Goal: Task Accomplishment & Management: Manage account settings

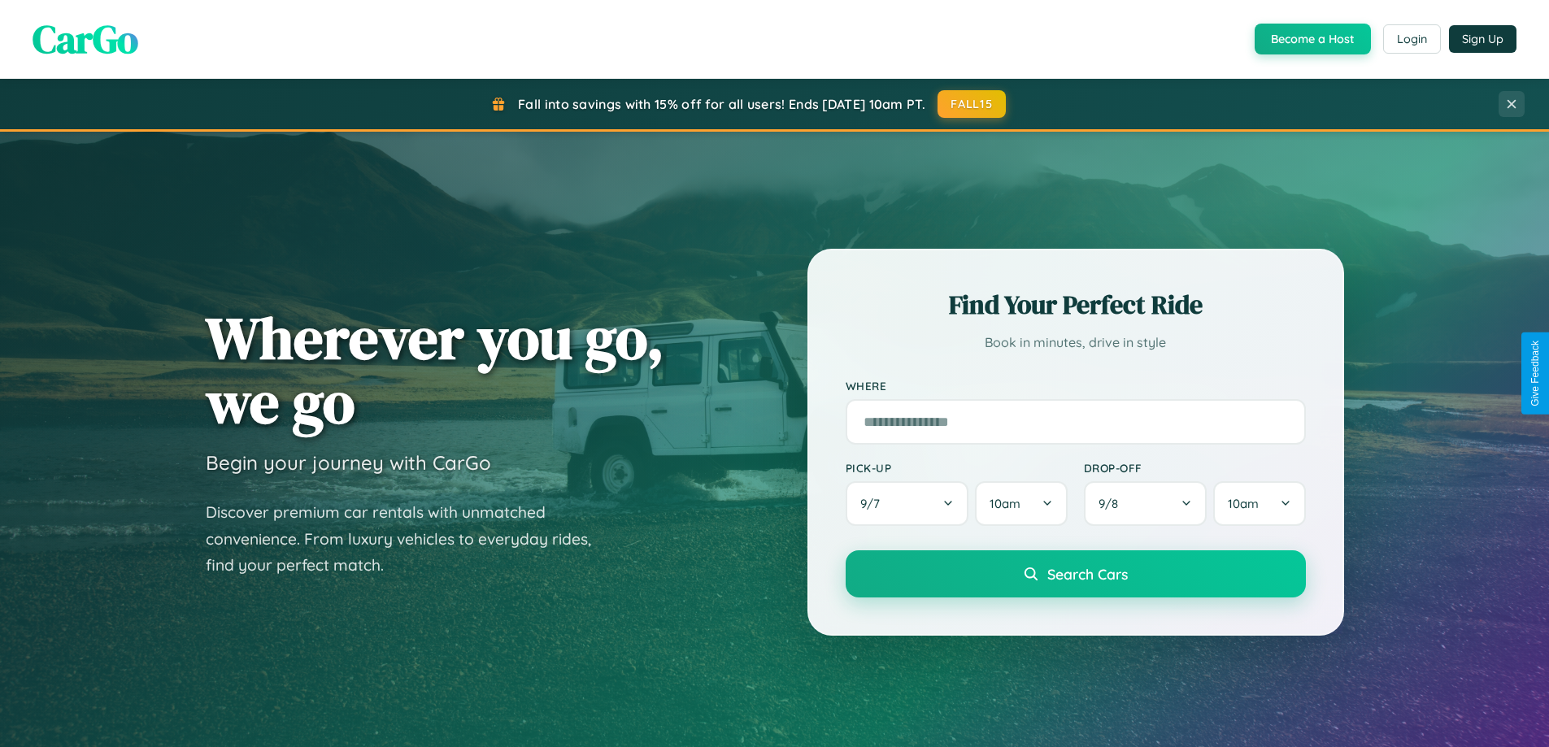
scroll to position [3130, 0]
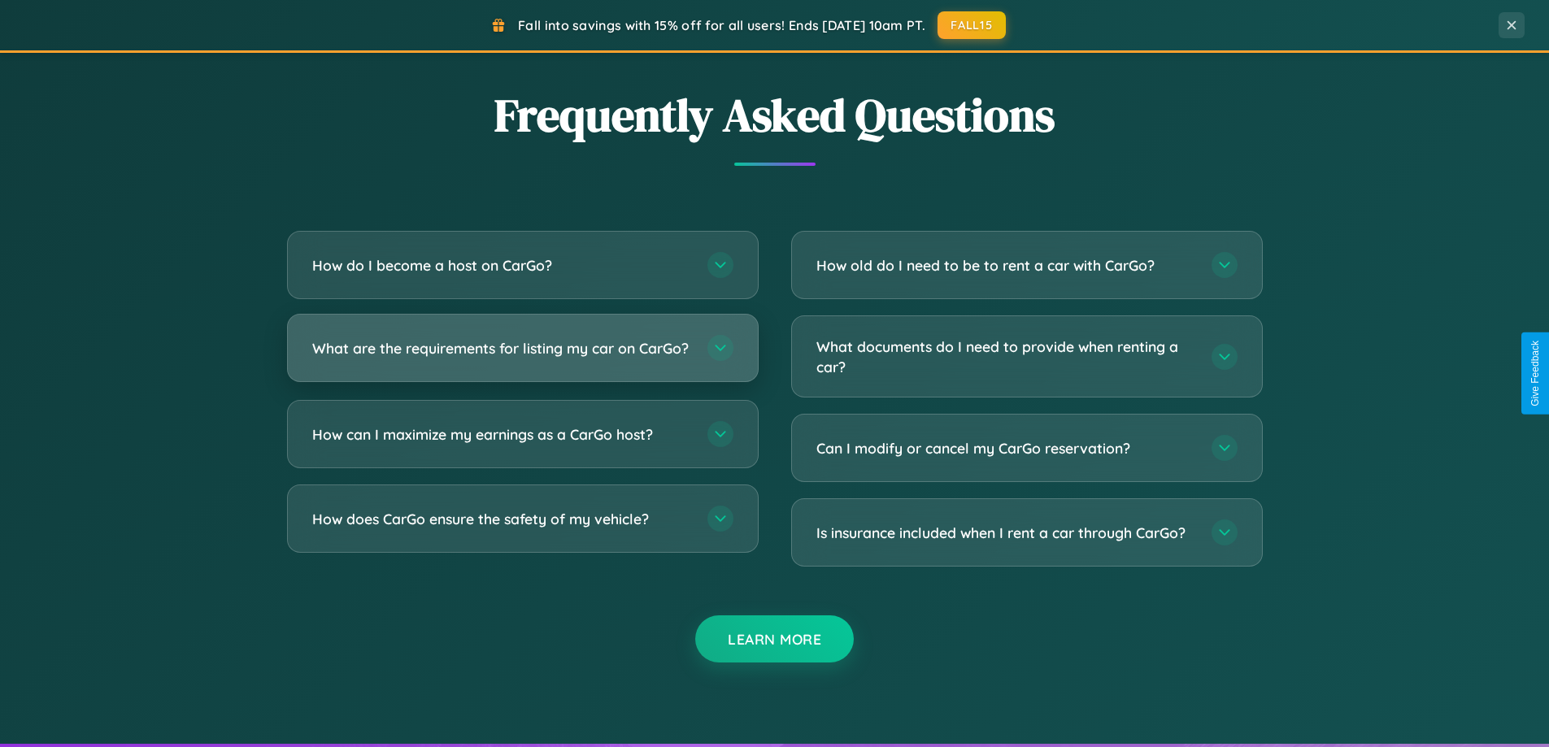
click at [522, 355] on h3 "What are the requirements for listing my car on CarGo?" at bounding box center [501, 348] width 379 height 20
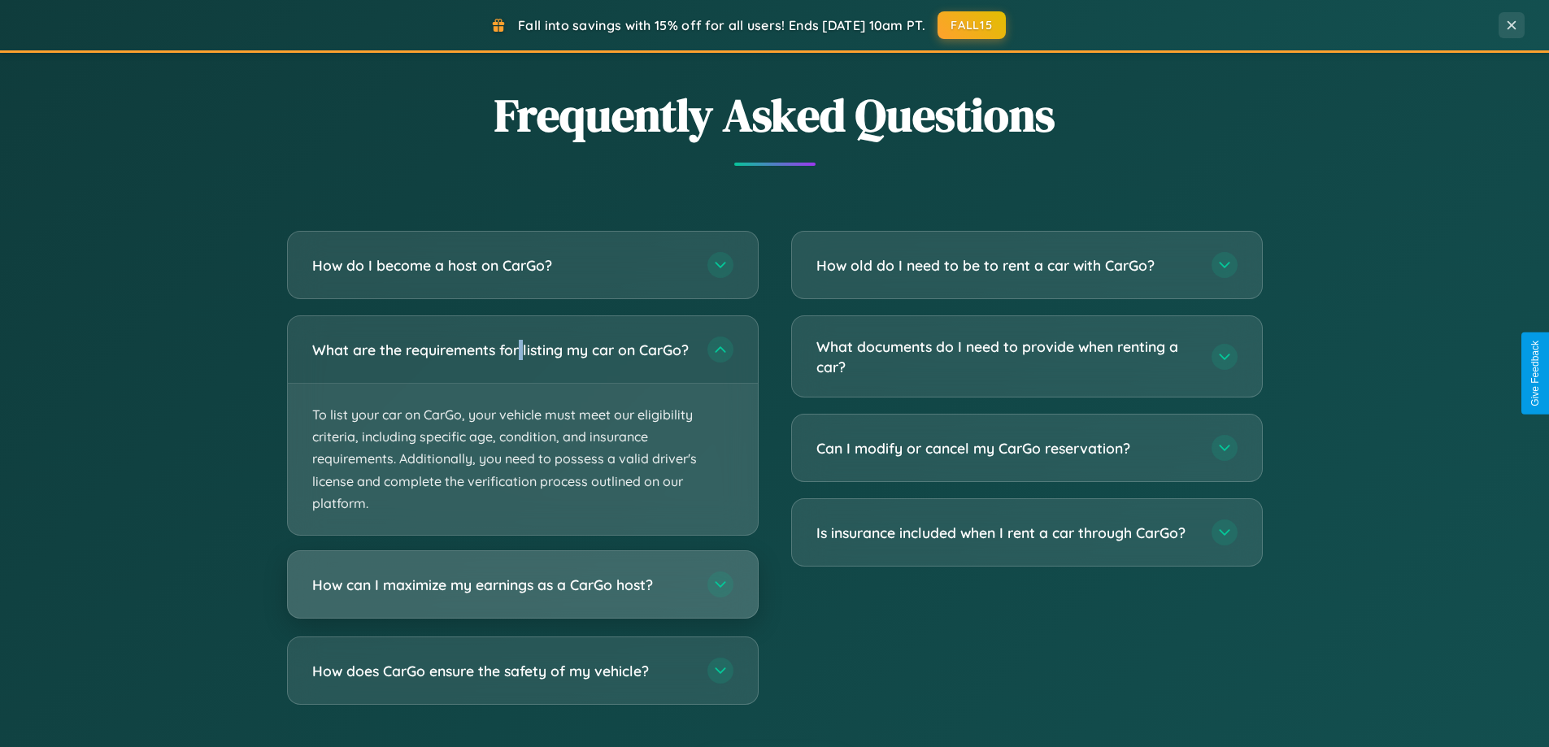
click at [522, 595] on h3 "How can I maximize my earnings as a CarGo host?" at bounding box center [501, 585] width 379 height 20
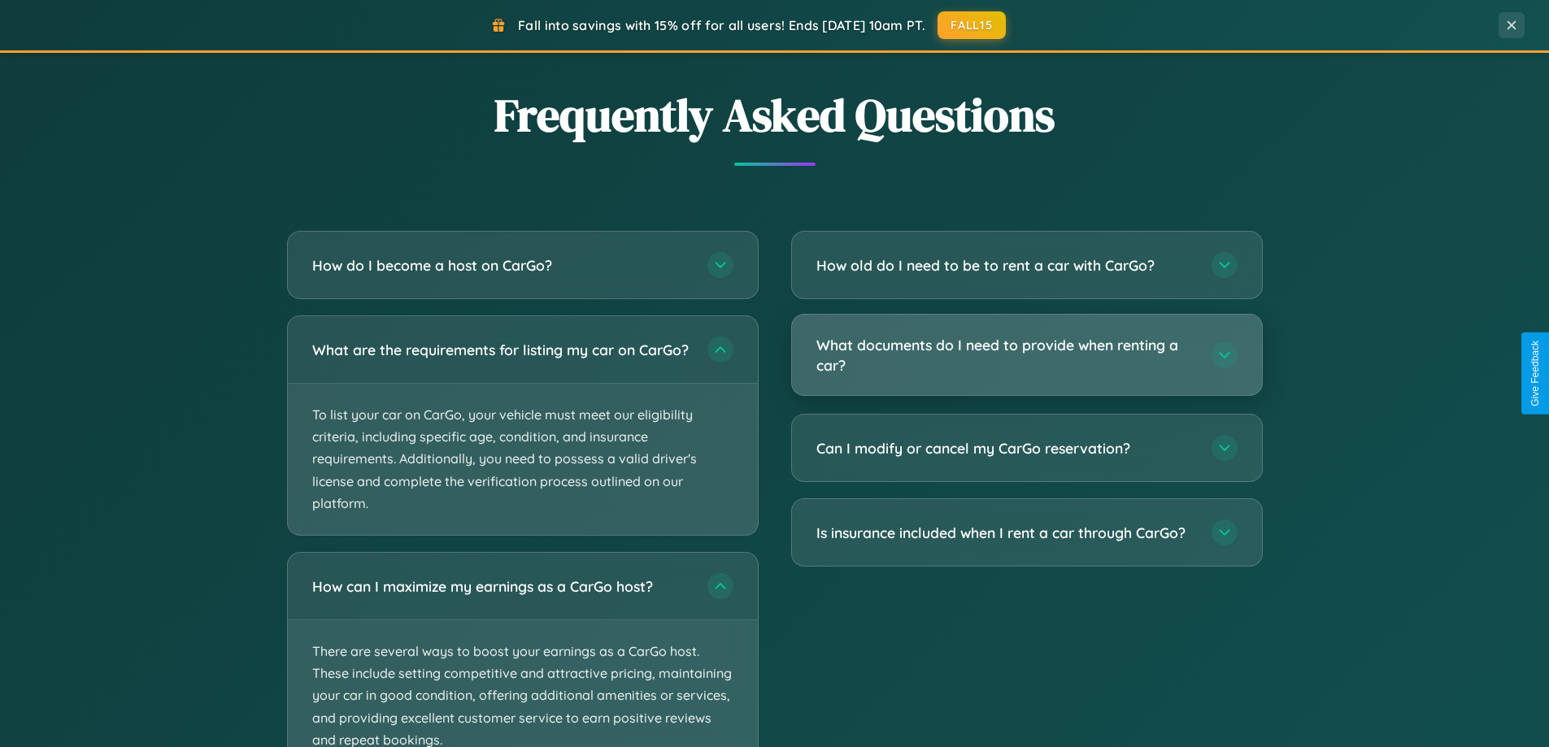
click at [1026, 355] on h3 "What documents do I need to provide when renting a car?" at bounding box center [1006, 355] width 379 height 40
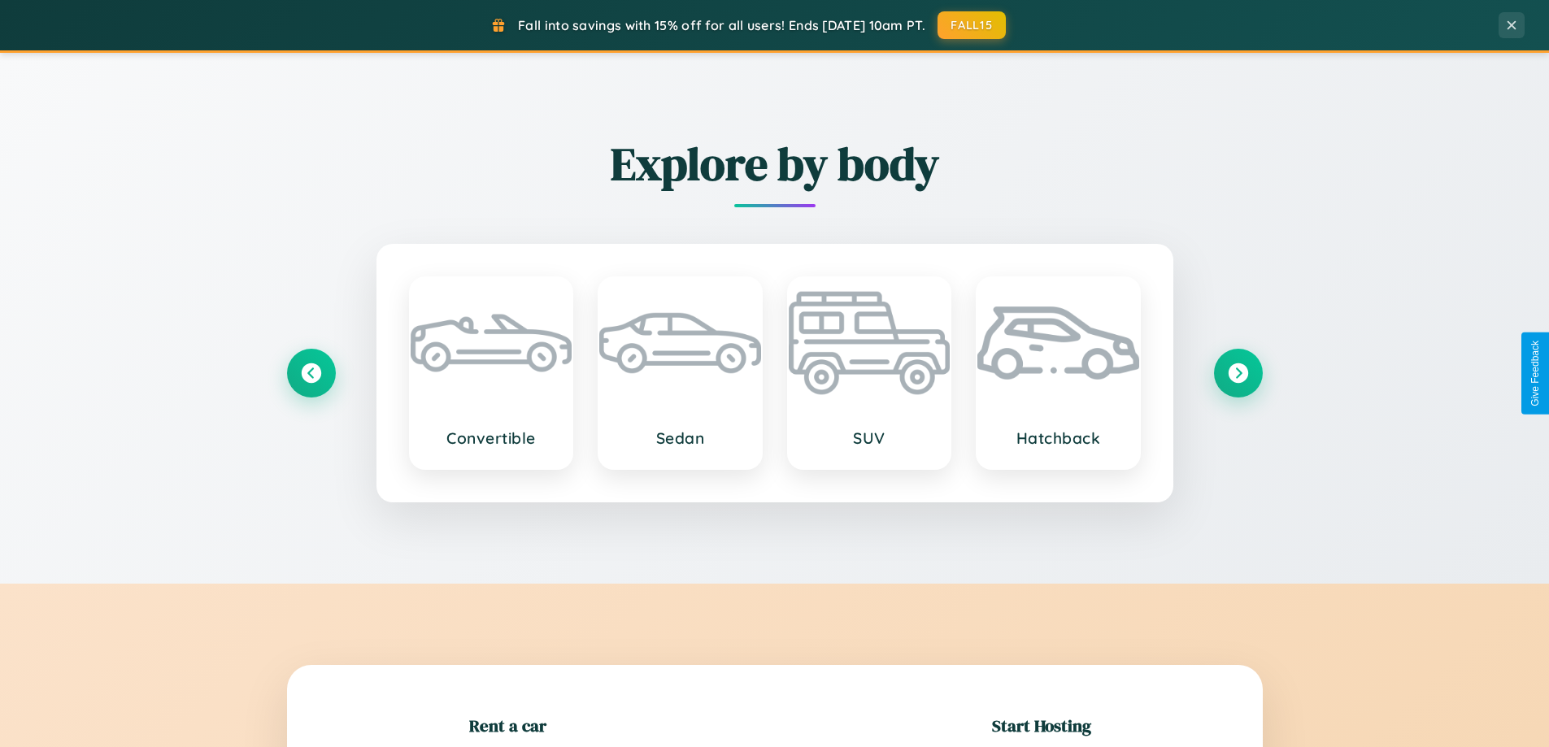
scroll to position [351, 0]
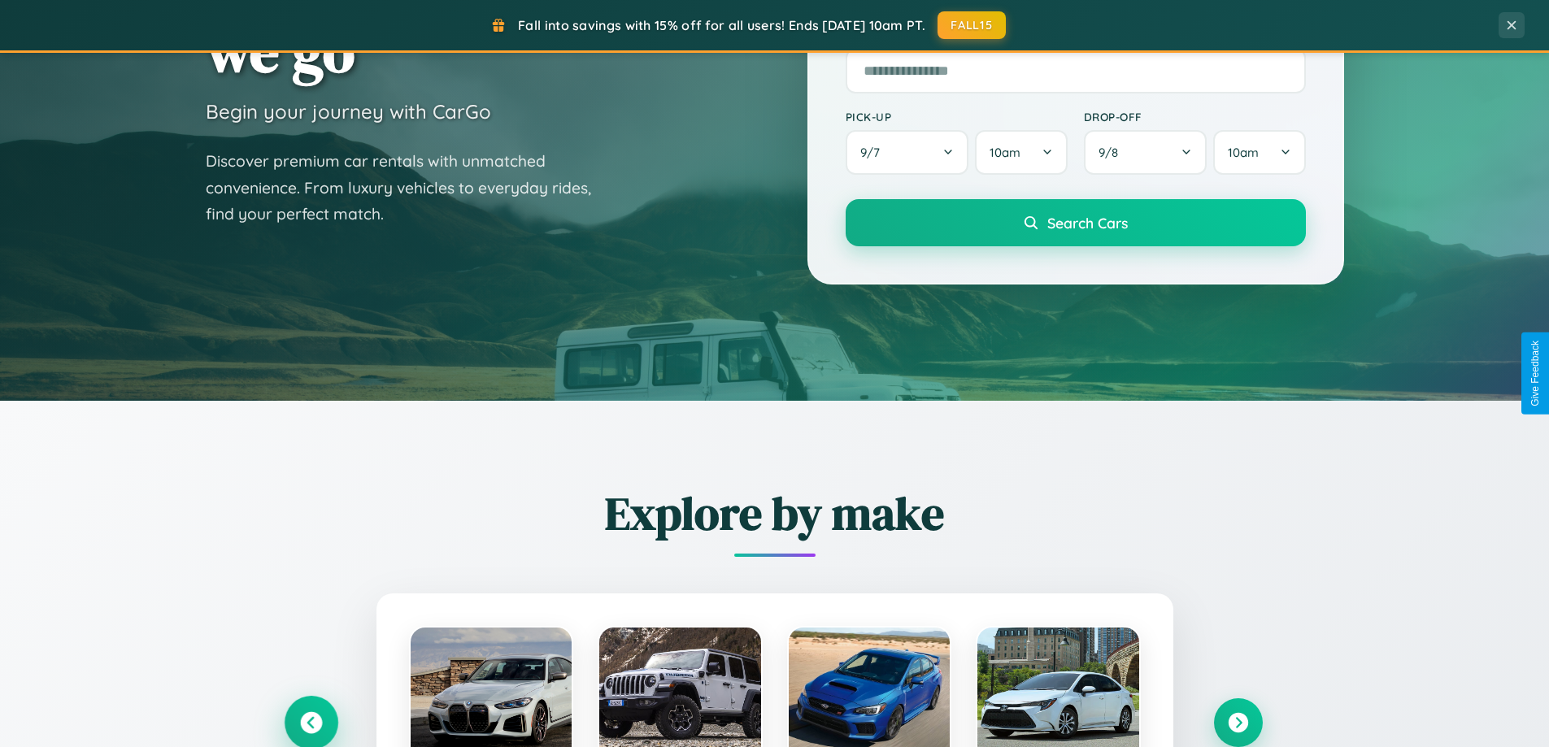
click at [311, 723] on icon at bounding box center [311, 723] width 22 height 22
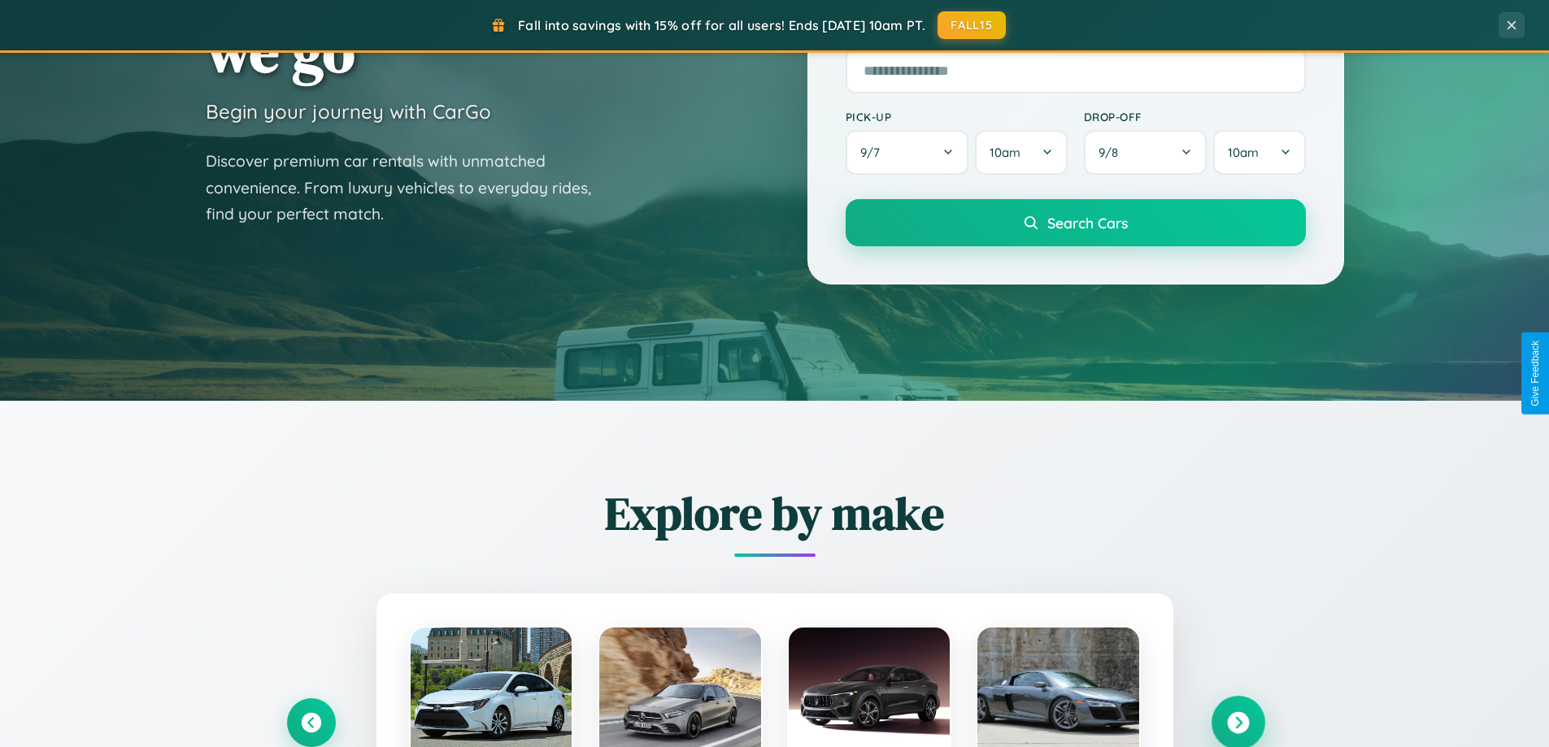
click at [1238, 722] on icon at bounding box center [1238, 723] width 22 height 22
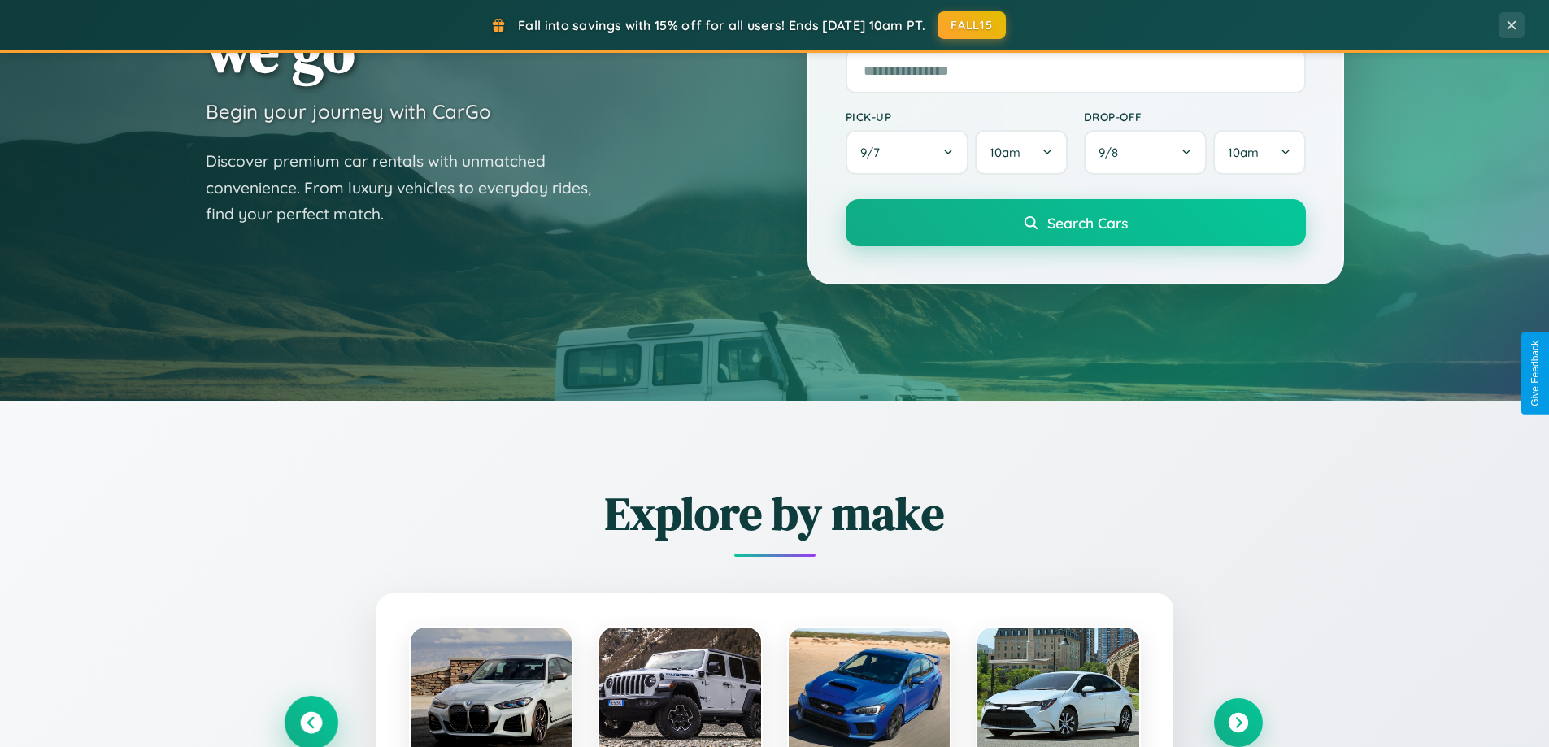
click at [311, 722] on icon at bounding box center [311, 723] width 22 height 22
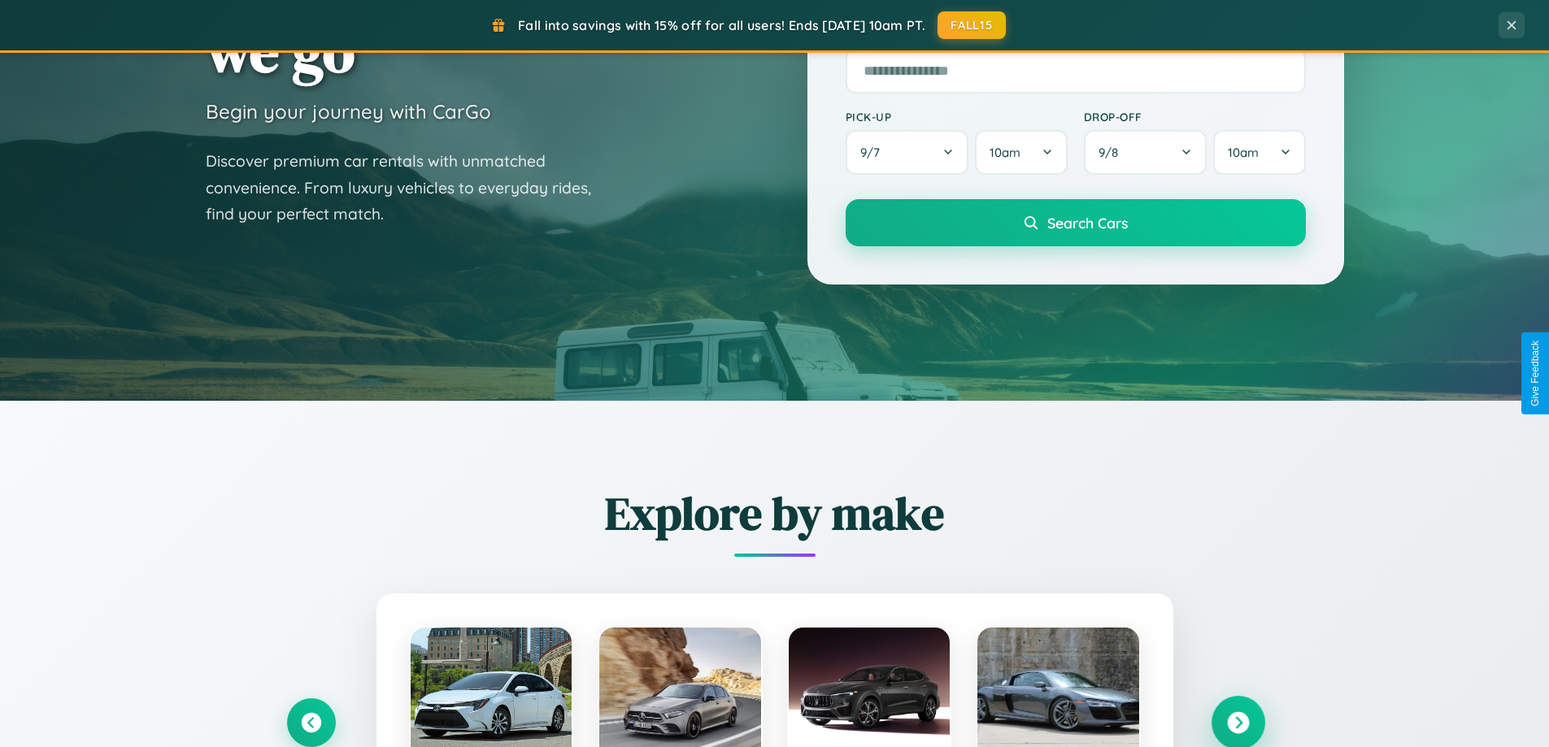
click at [1238, 722] on icon at bounding box center [1238, 723] width 22 height 22
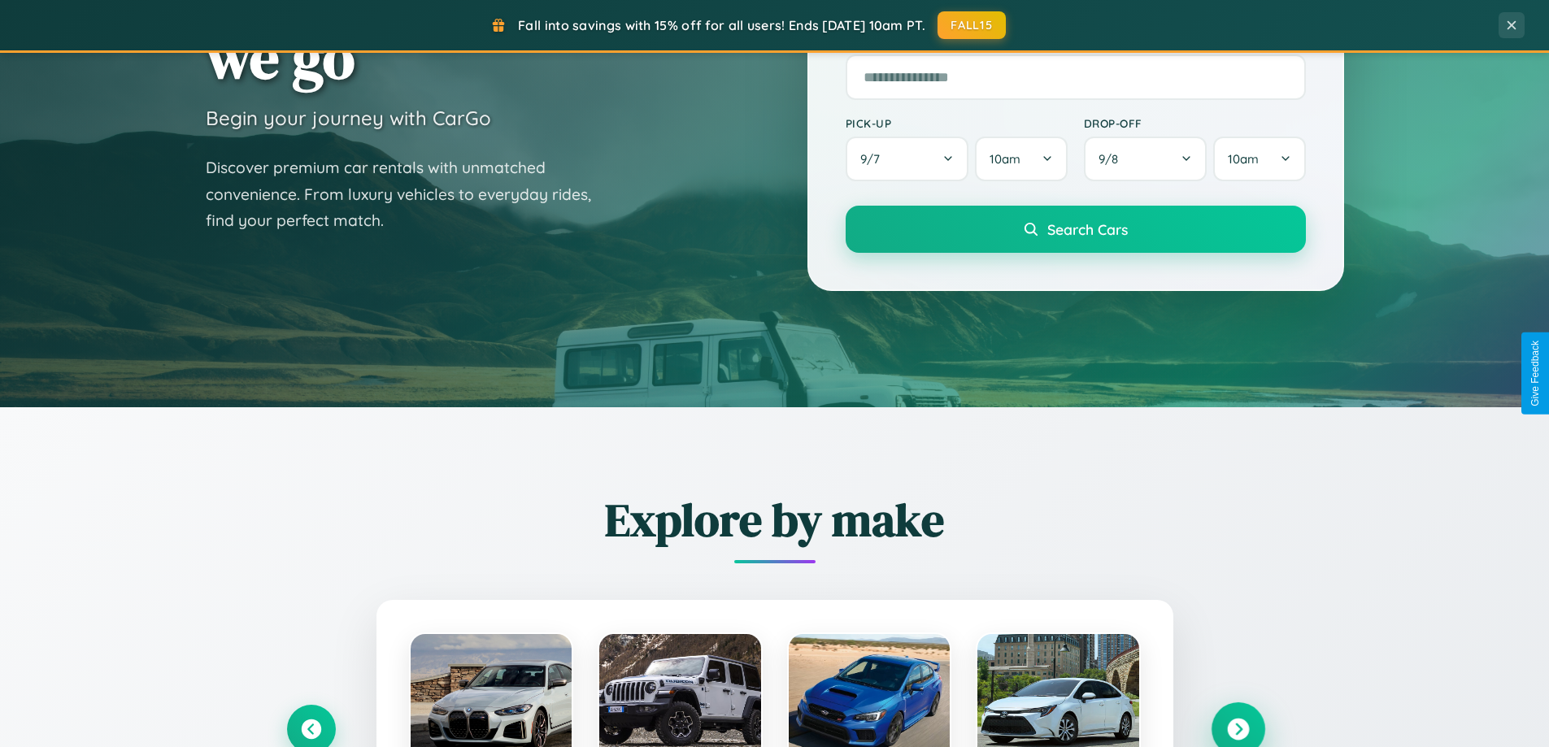
scroll to position [0, 0]
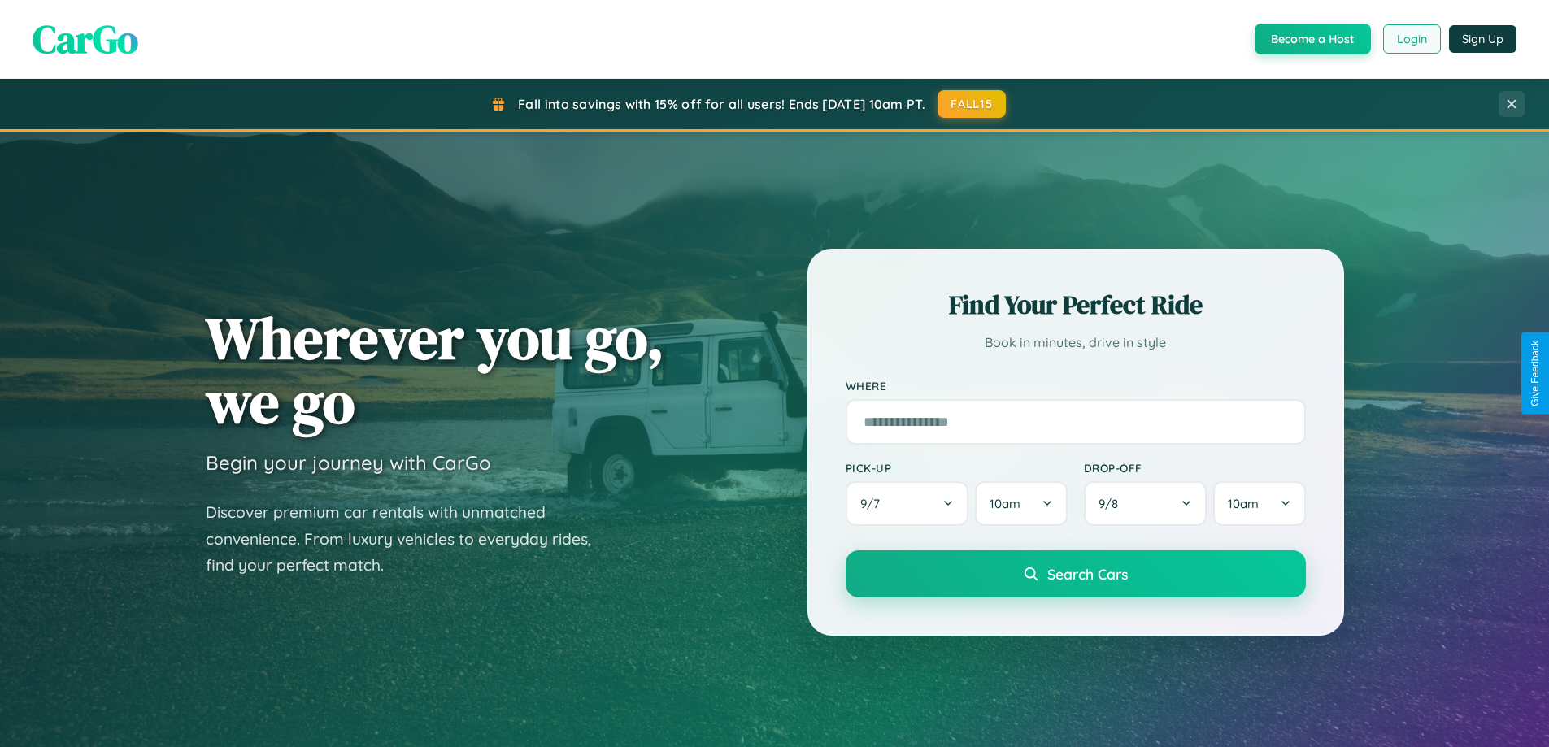
click at [1411, 39] on button "Login" at bounding box center [1412, 38] width 58 height 29
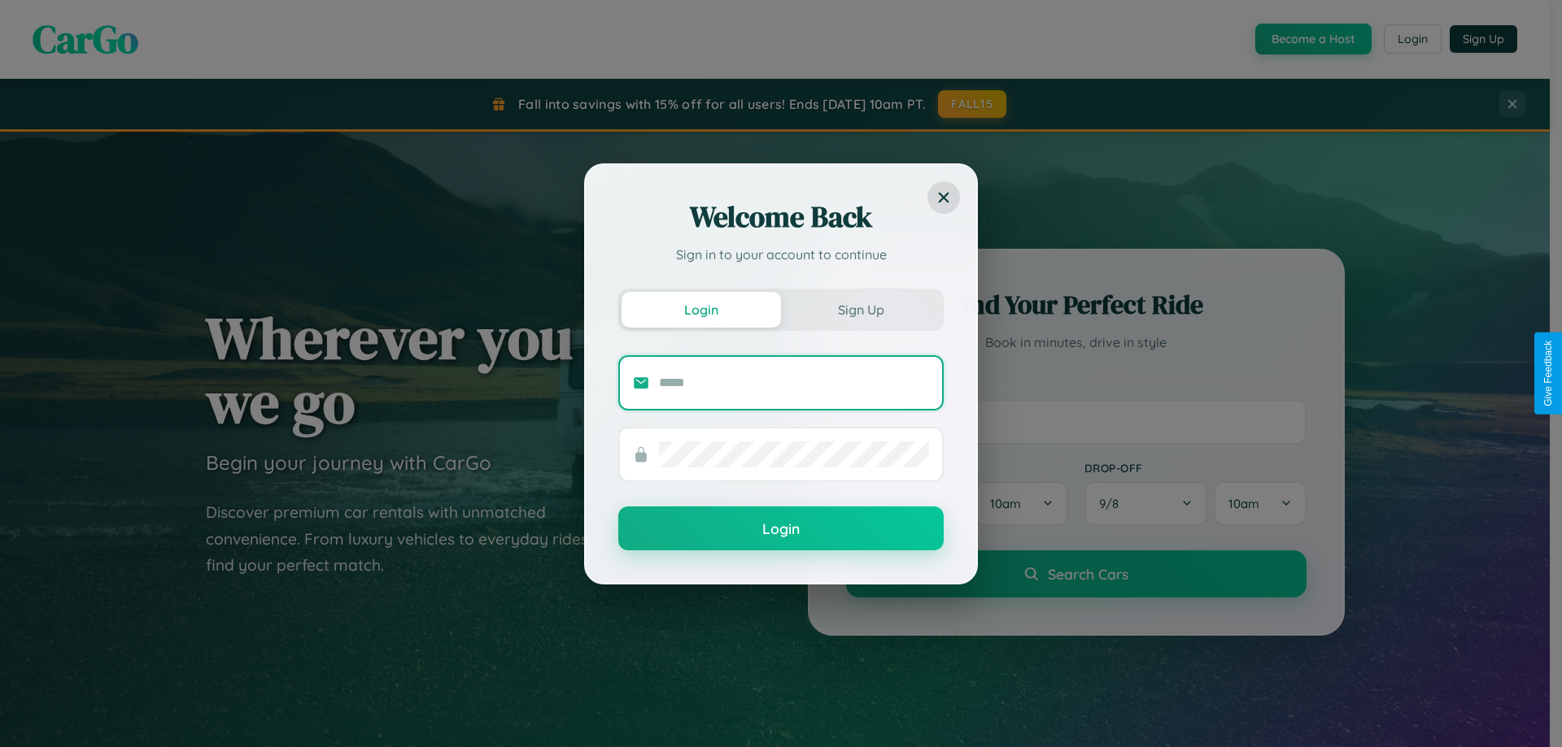
click at [794, 382] on input "text" at bounding box center [794, 383] width 270 height 26
type input "**********"
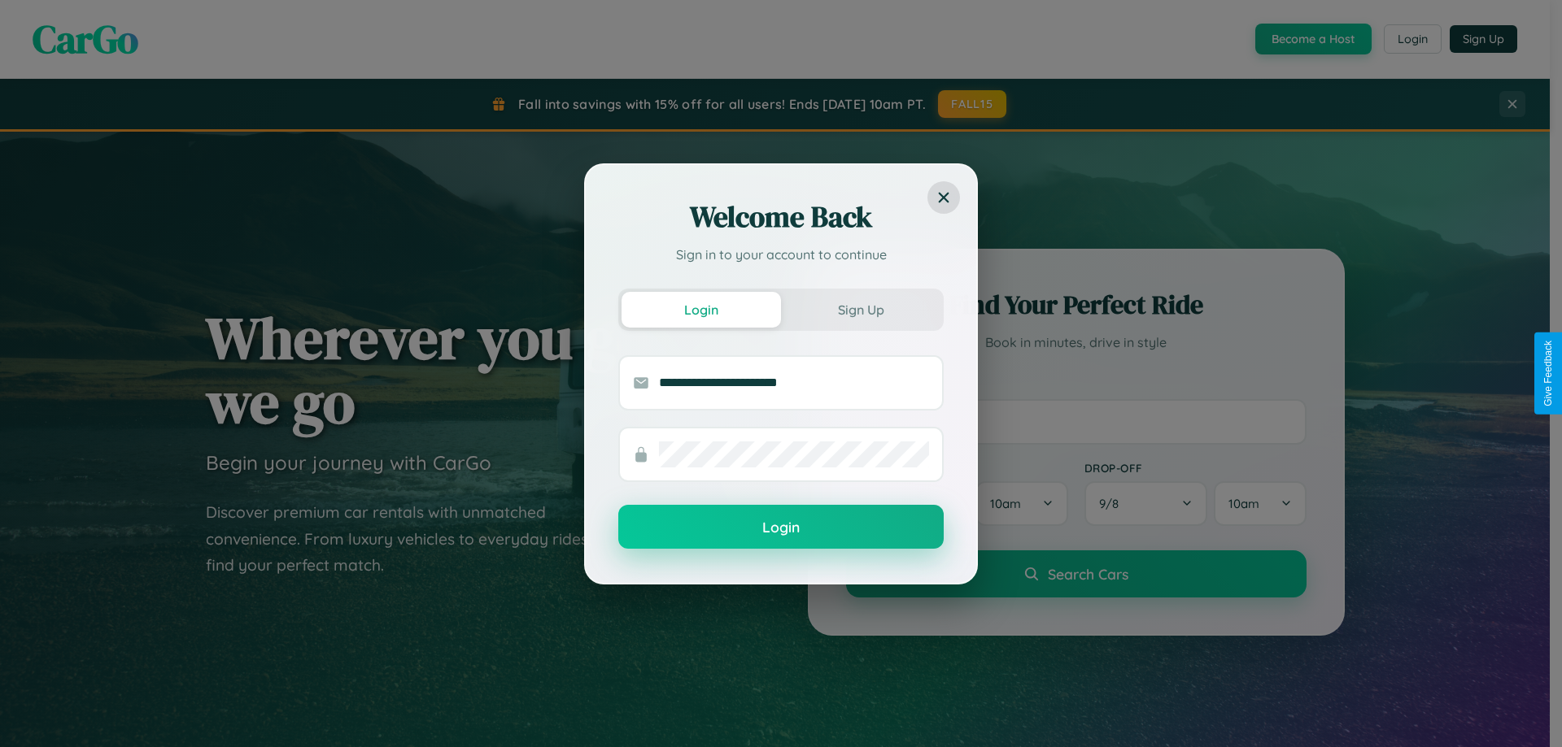
click at [781, 528] on button "Login" at bounding box center [780, 527] width 325 height 44
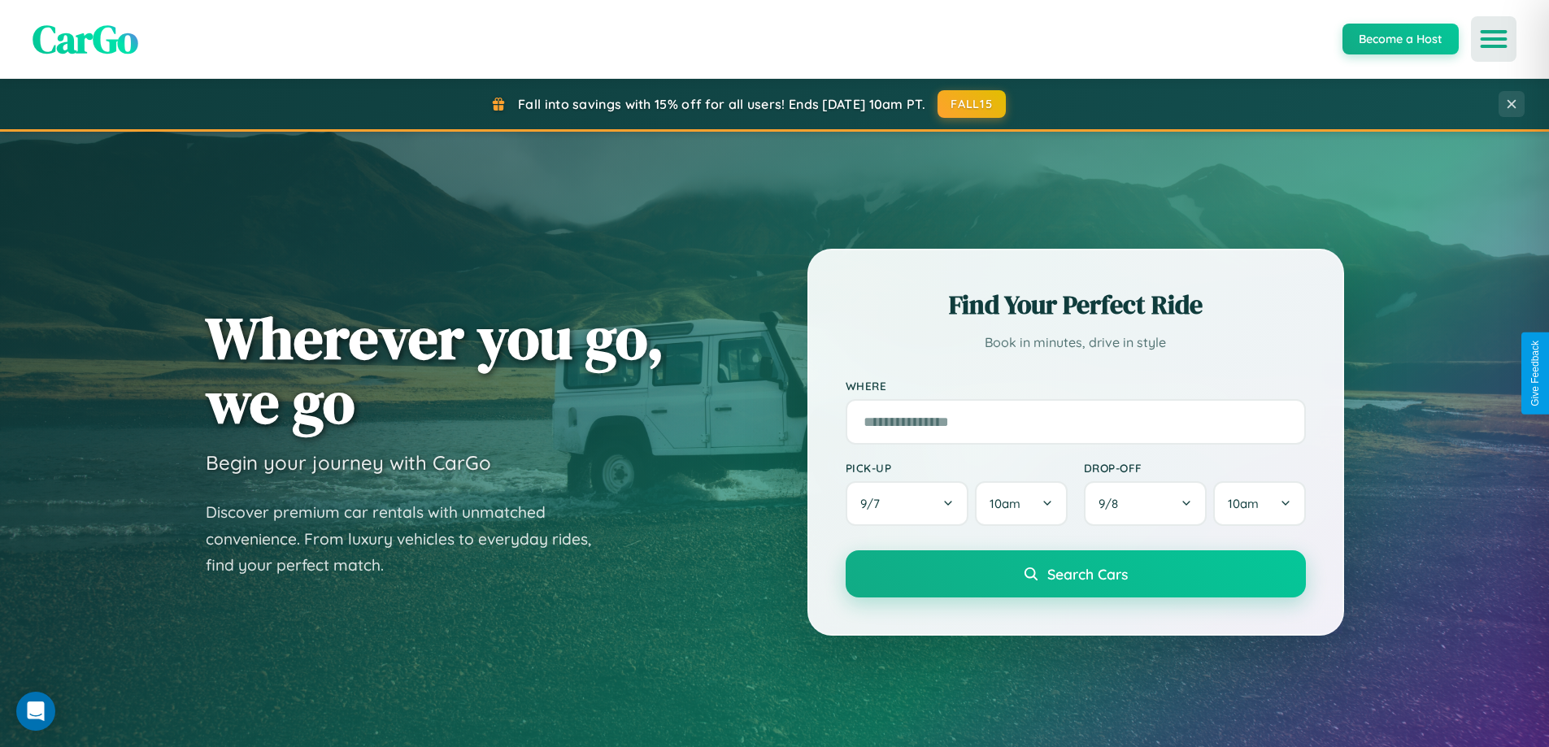
click at [1494, 39] on icon "Open menu" at bounding box center [1495, 39] width 24 height 15
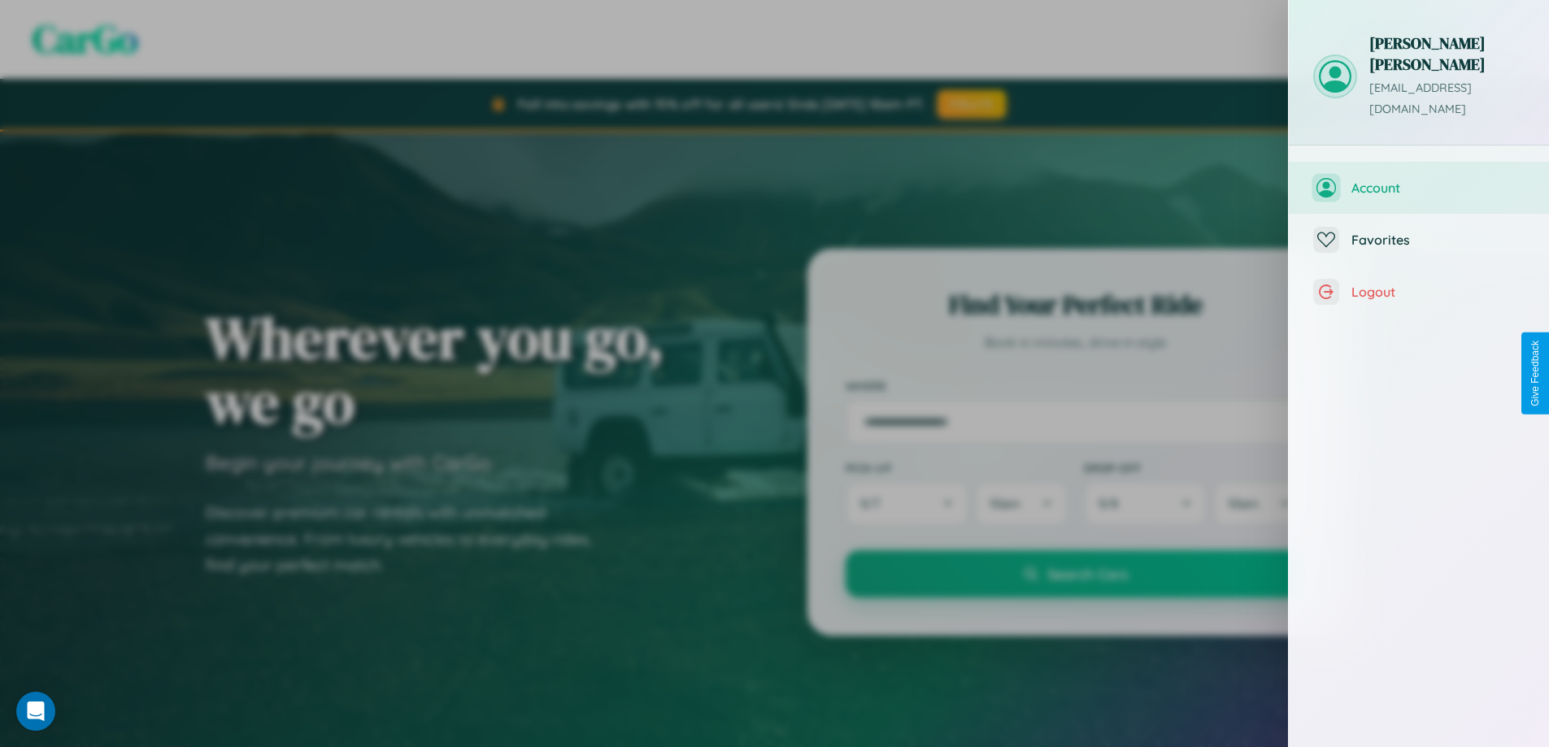
click at [1419, 180] on span "Account" at bounding box center [1438, 188] width 173 height 16
